Goal: Check status

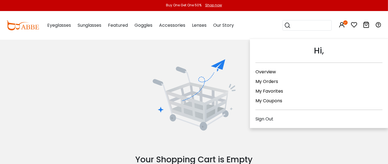
click at [343, 26] on icon at bounding box center [342, 25] width 7 height 7
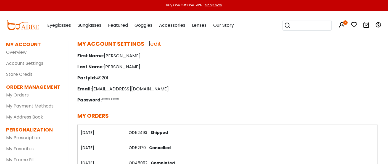
scroll to position [31, 0]
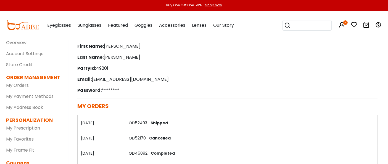
click at [139, 123] on link "OD52493" at bounding box center [138, 123] width 19 height 6
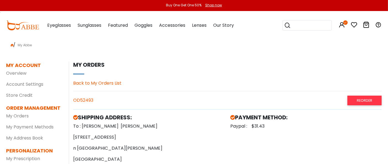
click at [109, 83] on link "Back to My Orders List" at bounding box center [97, 83] width 48 height 6
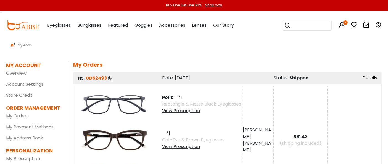
click at [364, 77] on link "Details" at bounding box center [369, 78] width 15 height 6
